Goal: Information Seeking & Learning: Understand process/instructions

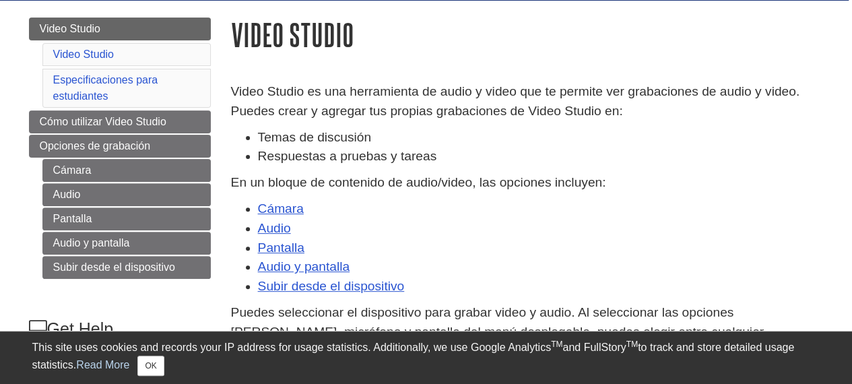
scroll to position [142, 3]
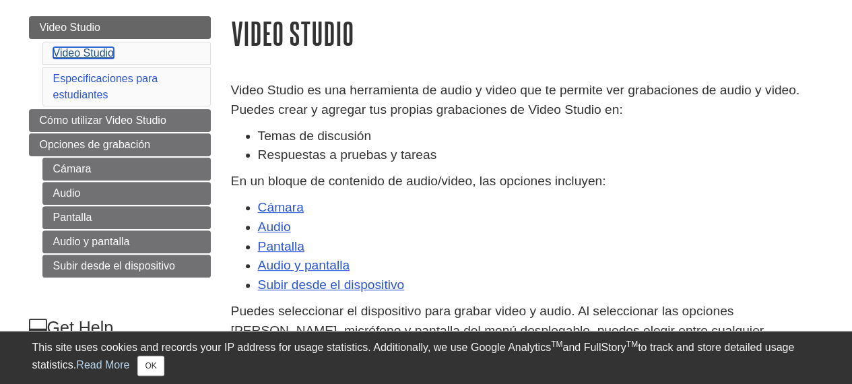
click at [84, 53] on link "Video Studio" at bounding box center [83, 52] width 61 height 11
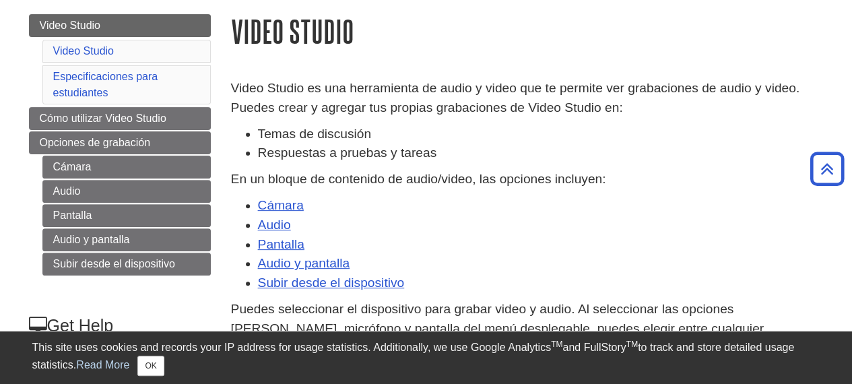
scroll to position [135, 3]
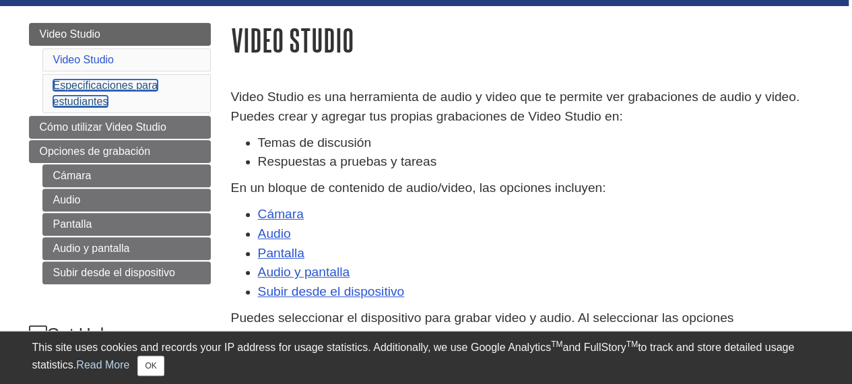
click at [103, 86] on link "Especificaciones para estudiantes" at bounding box center [105, 93] width 105 height 28
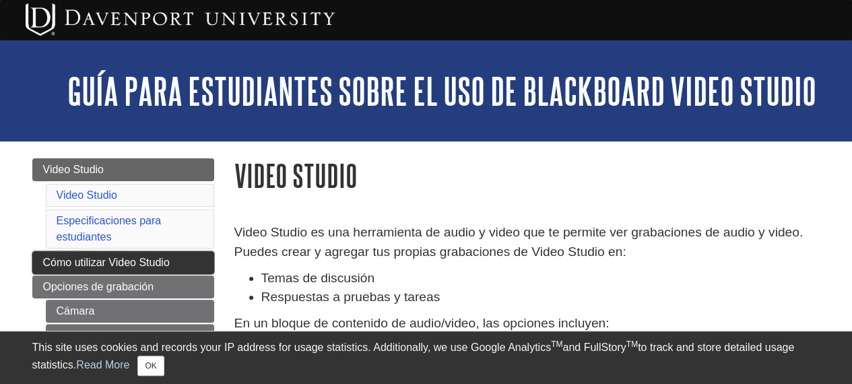
click at [86, 265] on span "Cómo utilizar Video Studio" at bounding box center [106, 262] width 127 height 11
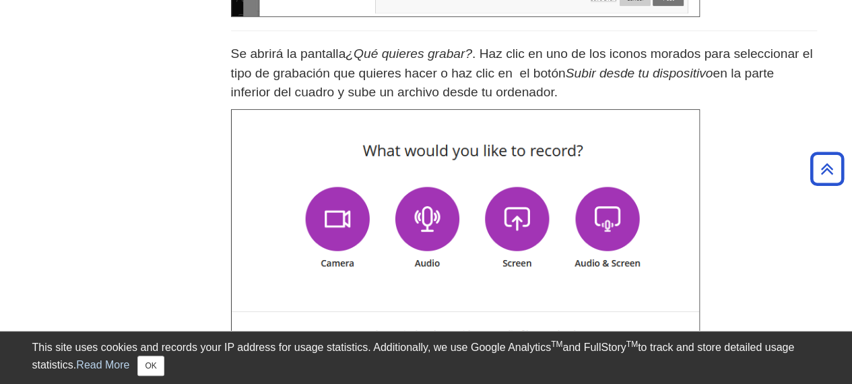
scroll to position [0, 3]
